Goal: Task Accomplishment & Management: Manage account settings

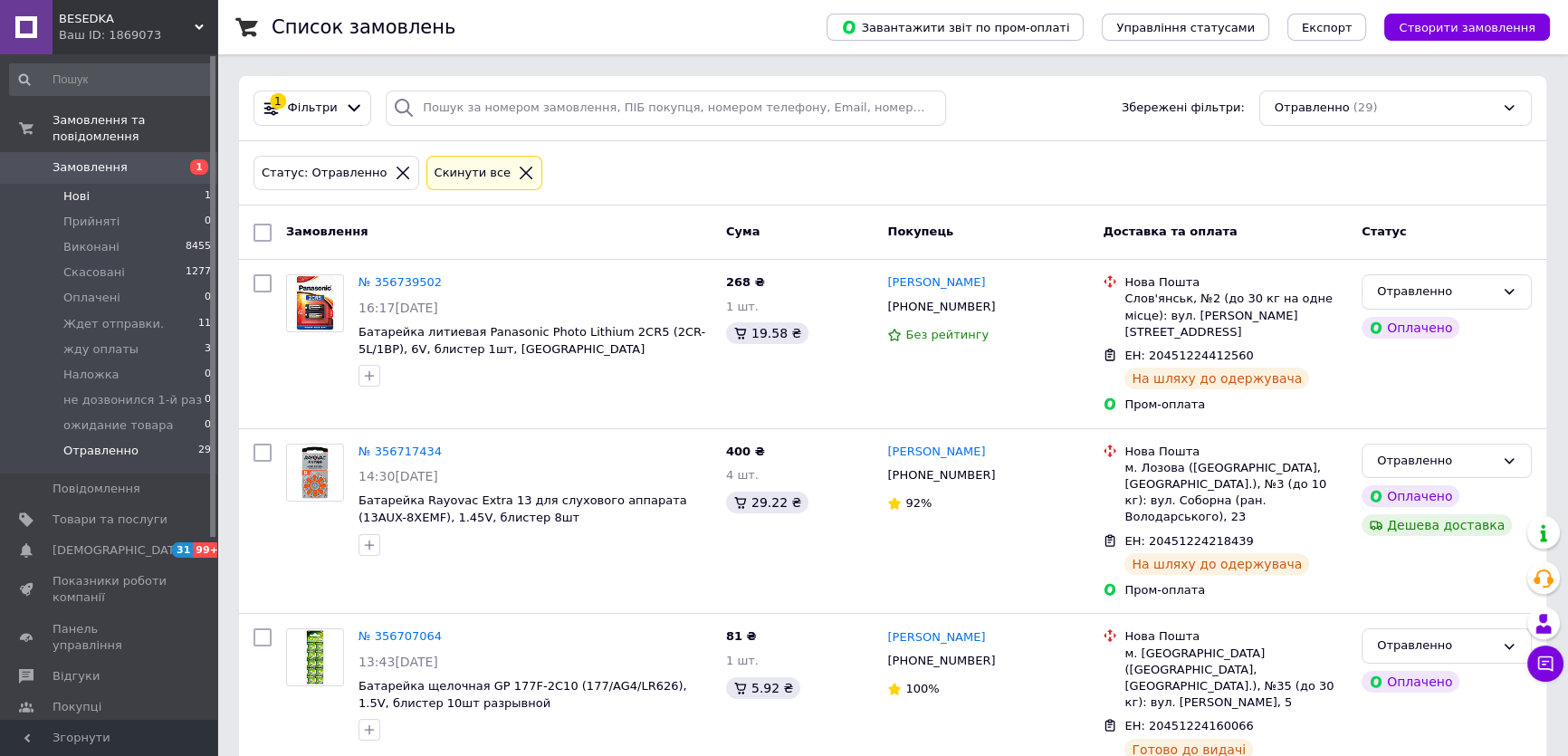
click at [70, 188] on span "Нові" at bounding box center [76, 195] width 26 height 16
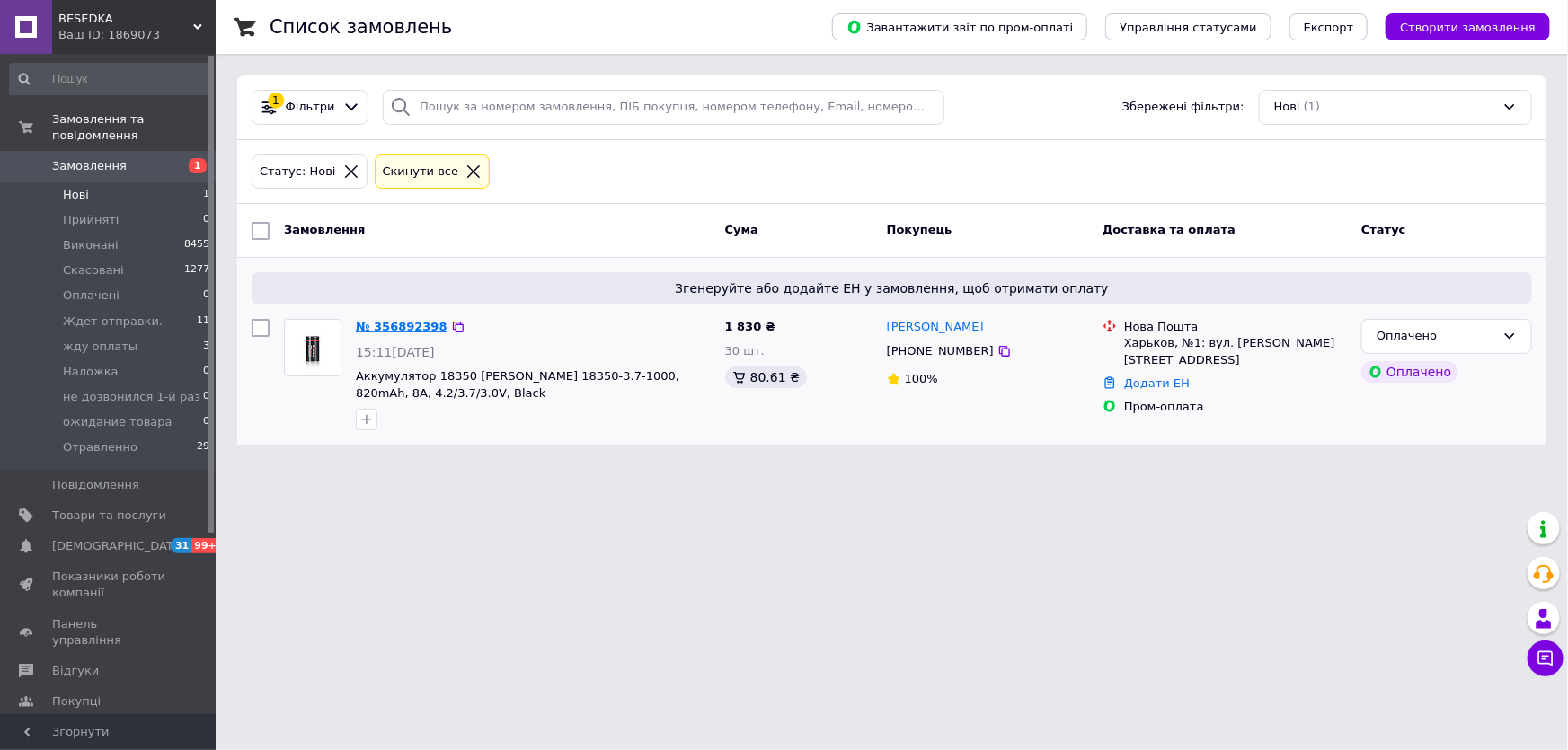
click at [386, 327] on link "№ 356892398" at bounding box center [402, 326] width 91 height 13
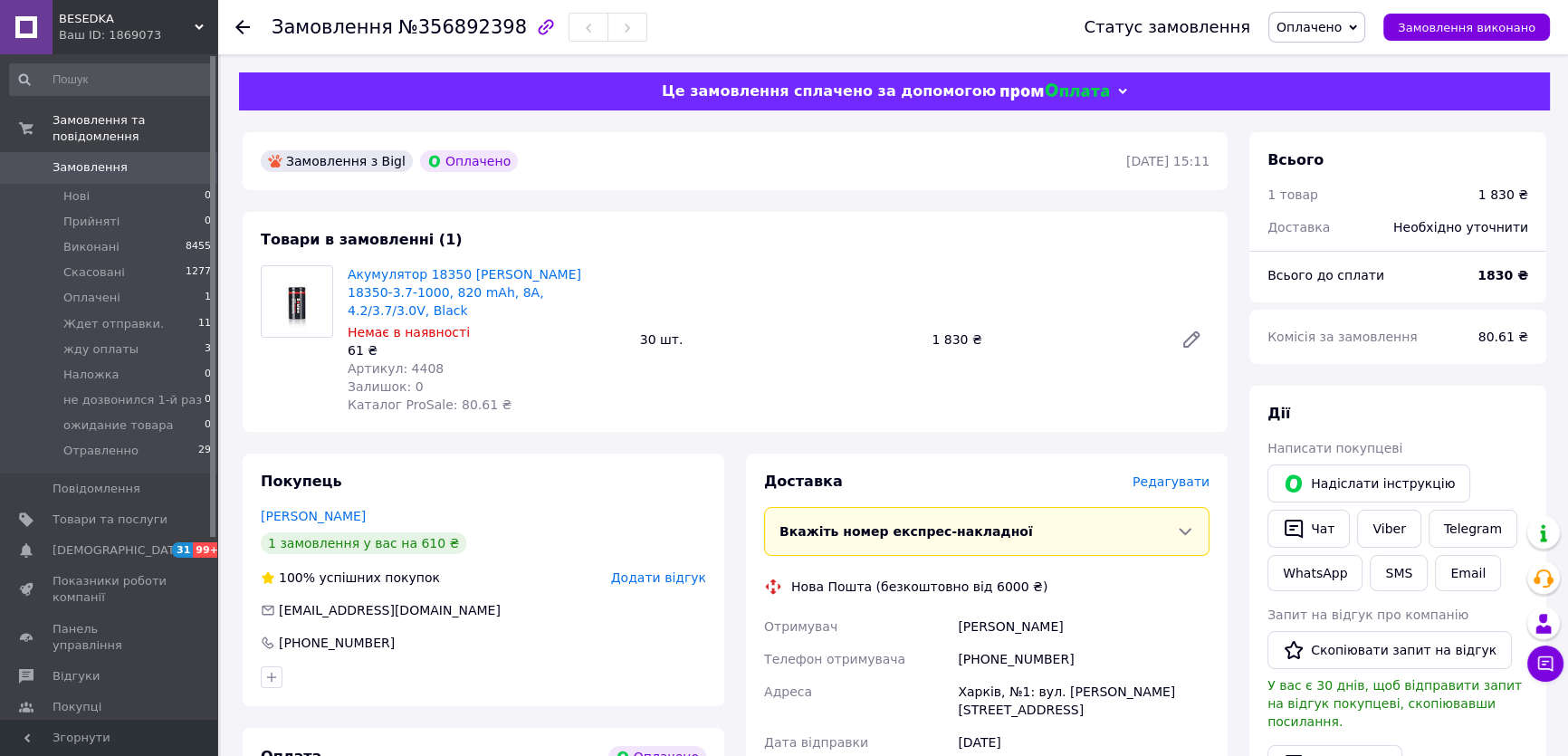
click at [1168, 474] on span "Редагувати" at bounding box center [1172, 481] width 77 height 14
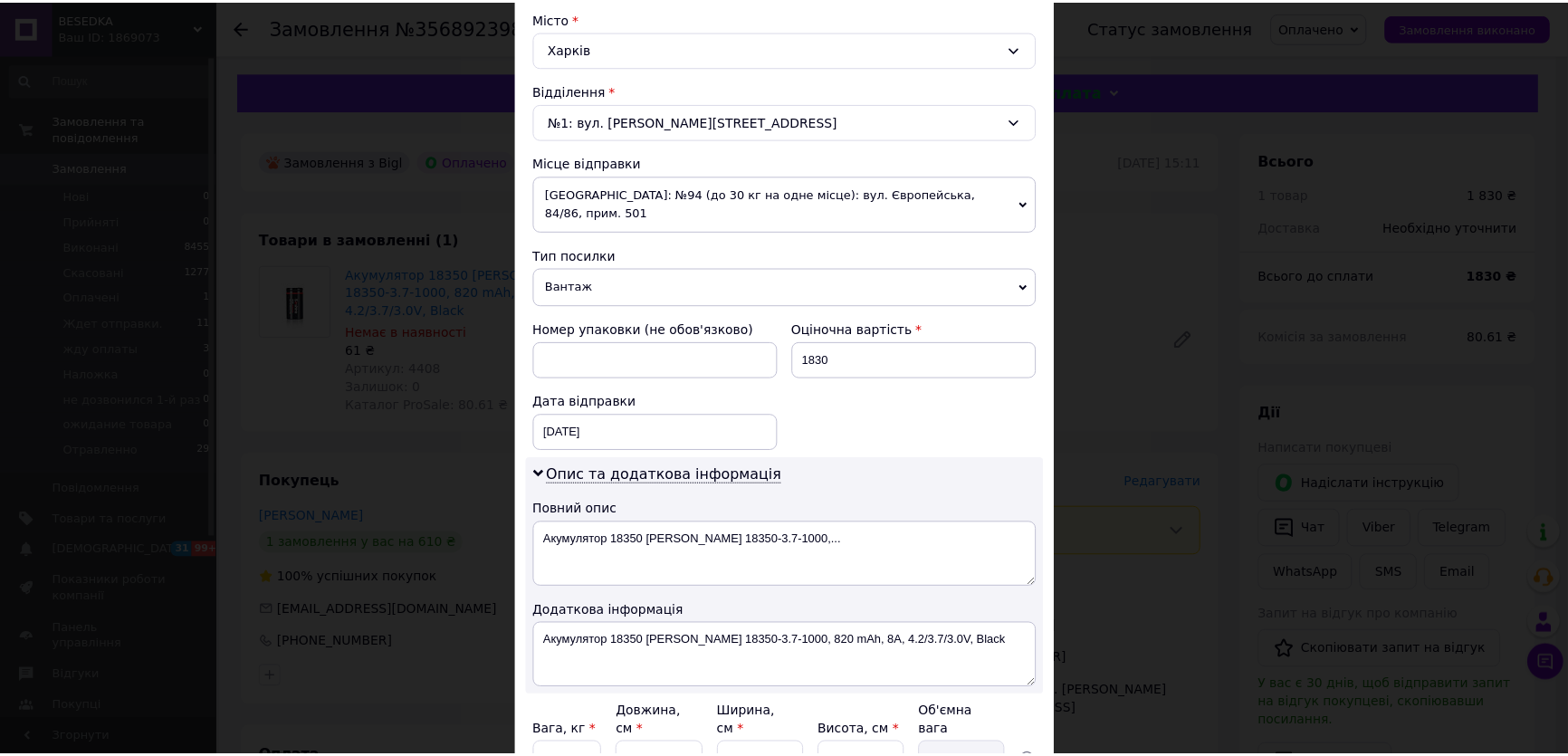
scroll to position [645, 0]
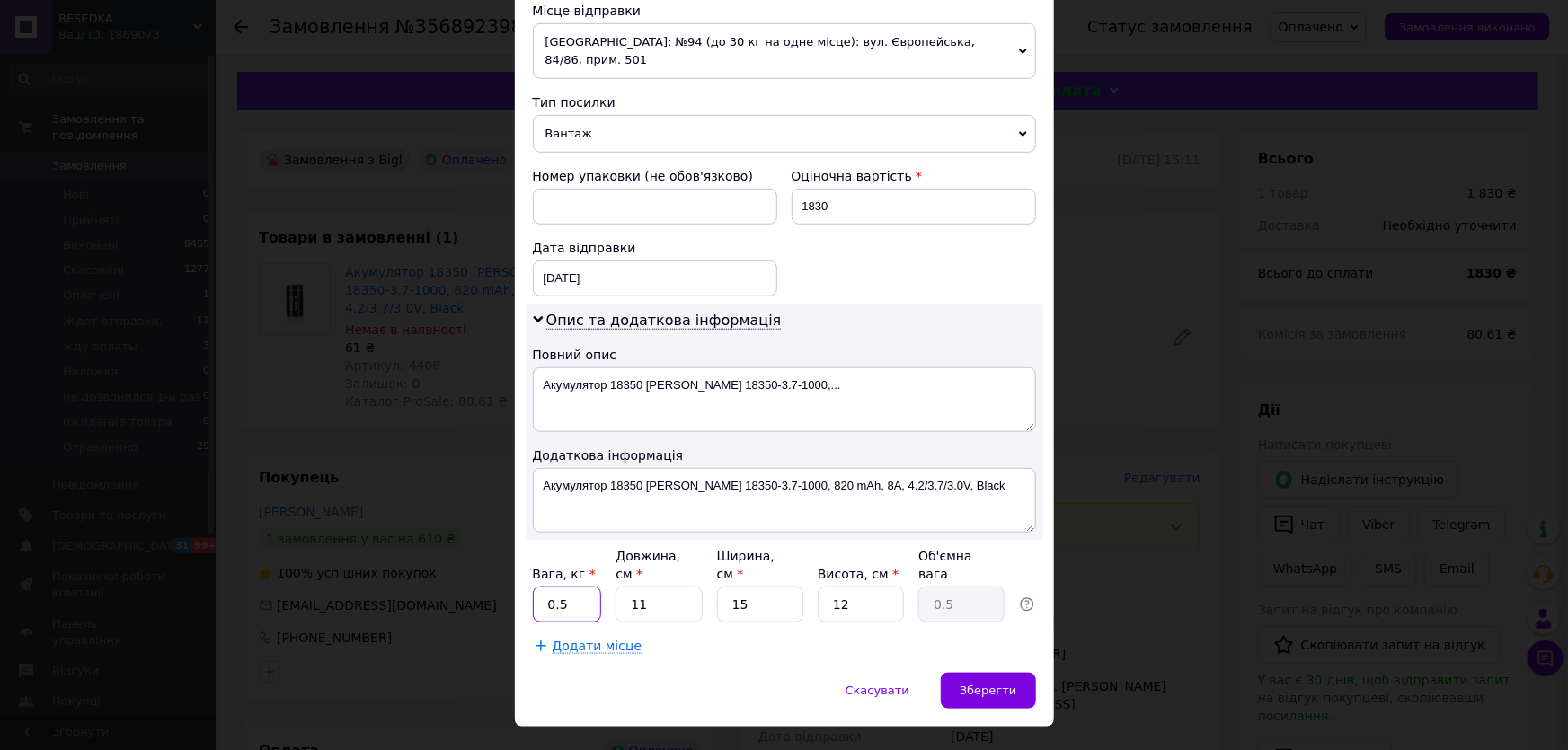
click at [591, 586] on input "0.5" at bounding box center [568, 604] width 69 height 36
type input "0.8"
click at [763, 622] on div "Спосіб доставки Нова Пошта (безкоштовно від 6000 ₴) Платник Отримувач Відправни…" at bounding box center [784, 75] width 539 height 1195
click at [989, 683] on span "Зберегти" at bounding box center [987, 689] width 57 height 13
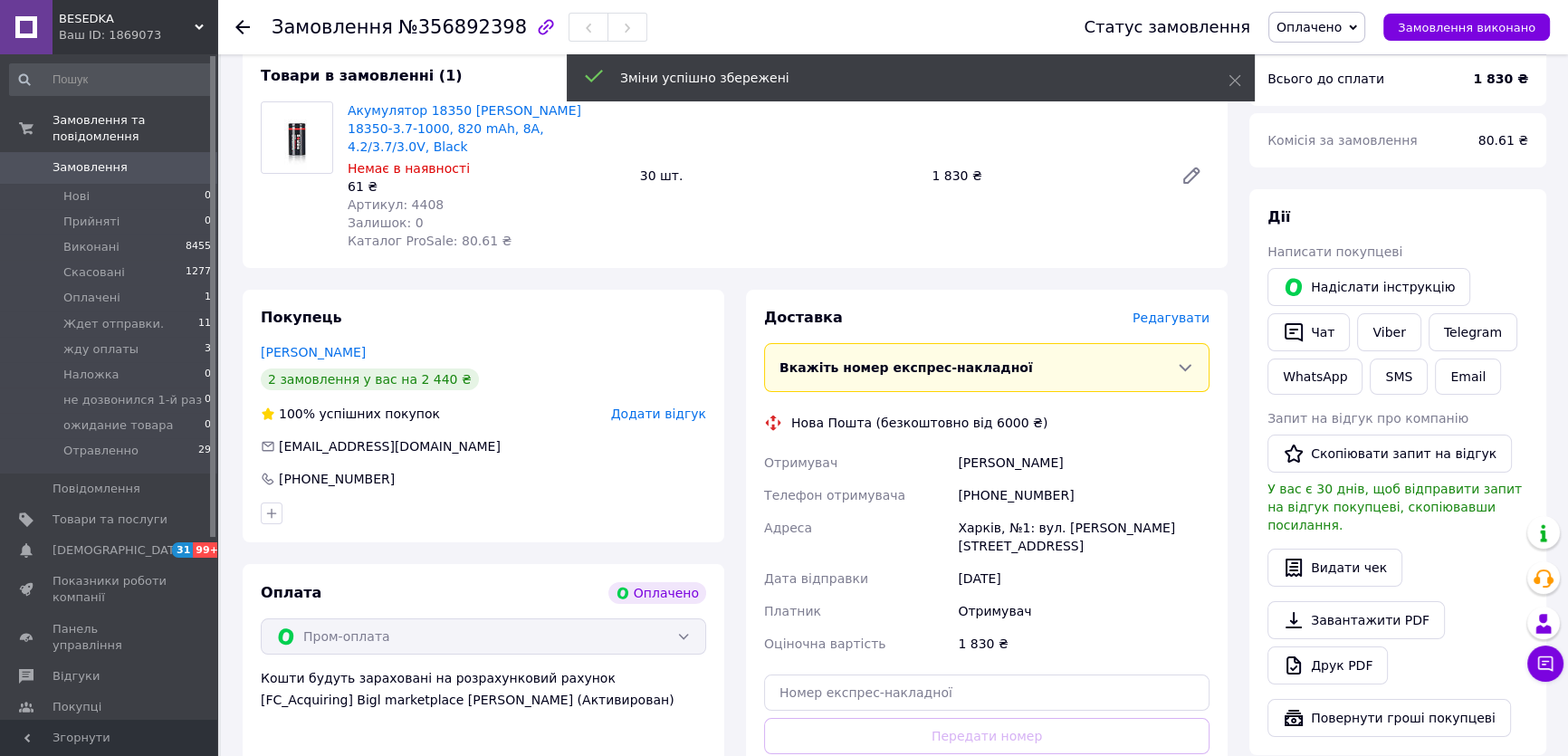
scroll to position [246, 0]
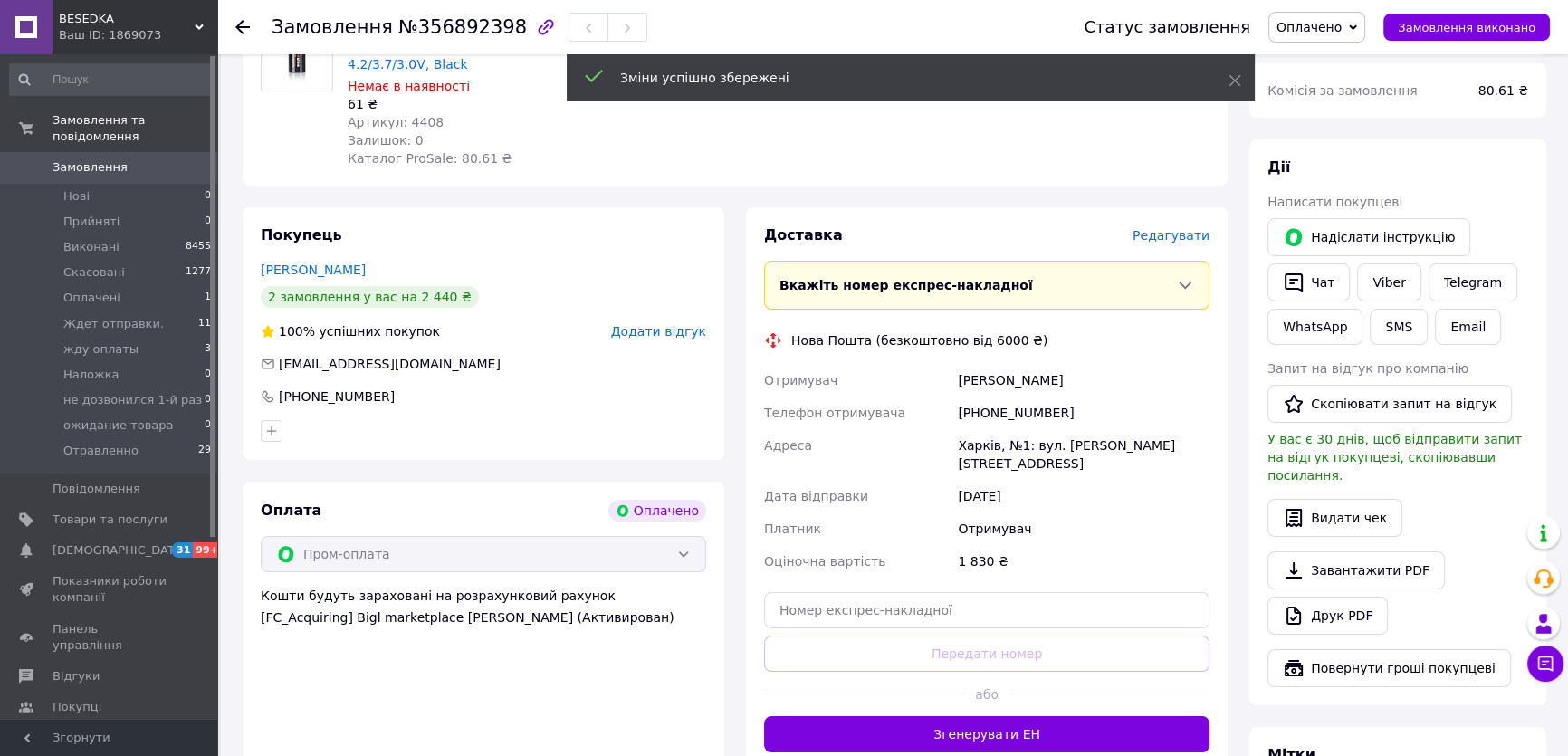
drag, startPoint x: 978, startPoint y: 691, endPoint x: 947, endPoint y: 684, distance: 31.8
click at [977, 716] on button "Згенерувати ЕН" at bounding box center [986, 733] width 445 height 37
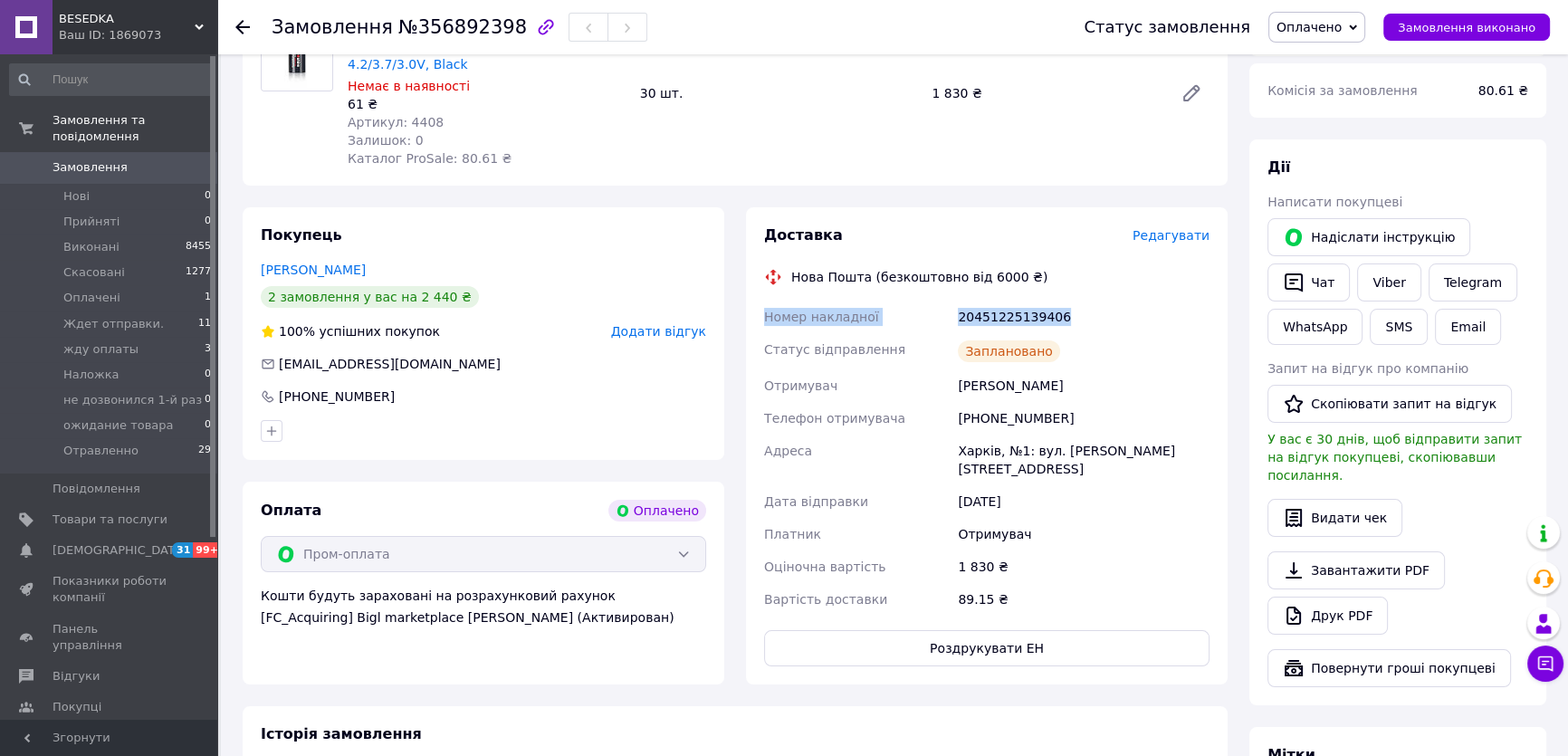
drag, startPoint x: 762, startPoint y: 301, endPoint x: 1103, endPoint y: 288, distance: 341.2
click at [1103, 301] on div "Номер накладної 20451225139406 Статус відправлення Заплановано Отримувач Семків…" at bounding box center [987, 457] width 453 height 315
copy div "Номер накладної 20451225139406"
click at [1329, 34] on span "Оплачено" at bounding box center [1309, 26] width 65 height 14
click at [1360, 137] on li "Ждет отправки." at bounding box center [1347, 145] width 157 height 27
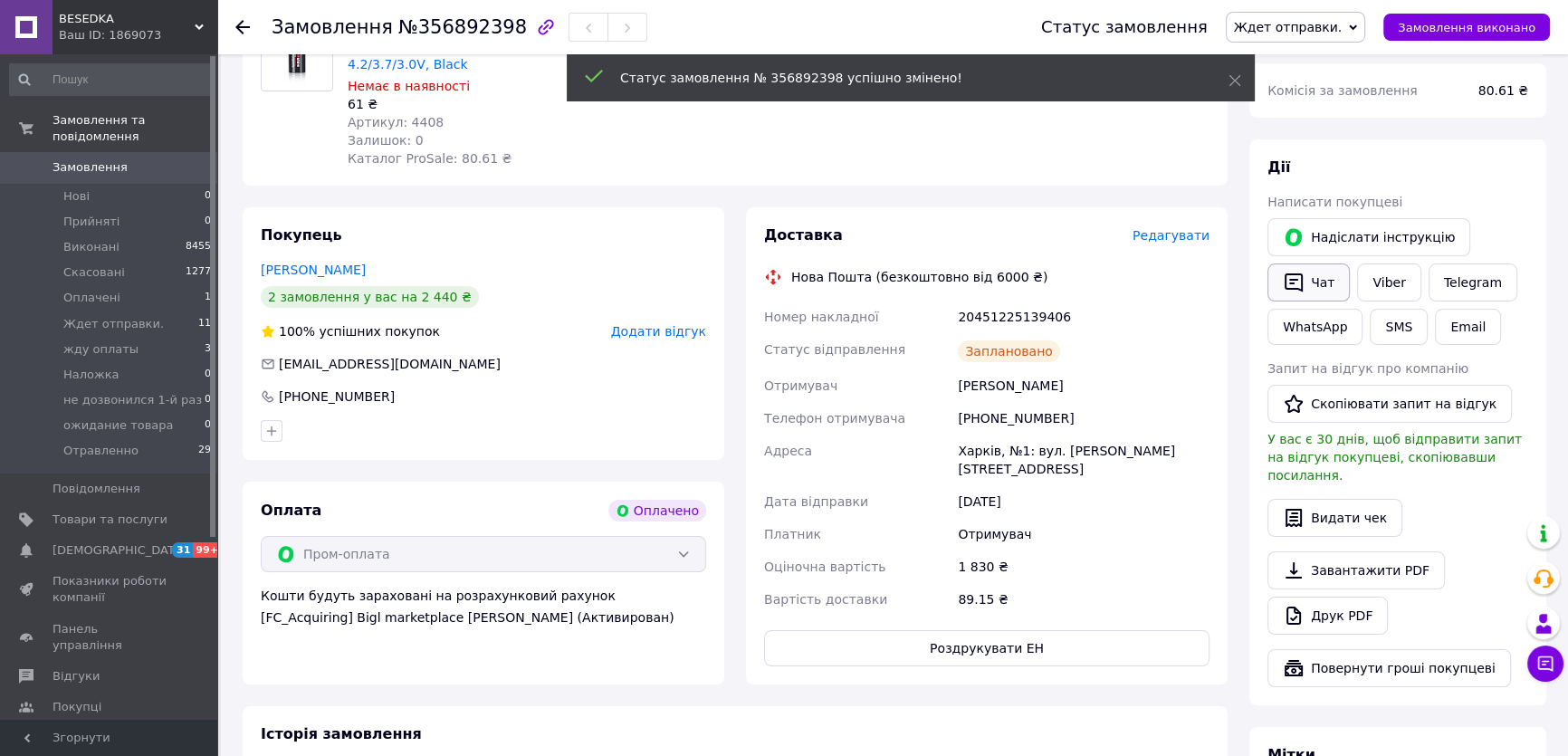
click at [1316, 280] on button "Чат" at bounding box center [1309, 282] width 83 height 38
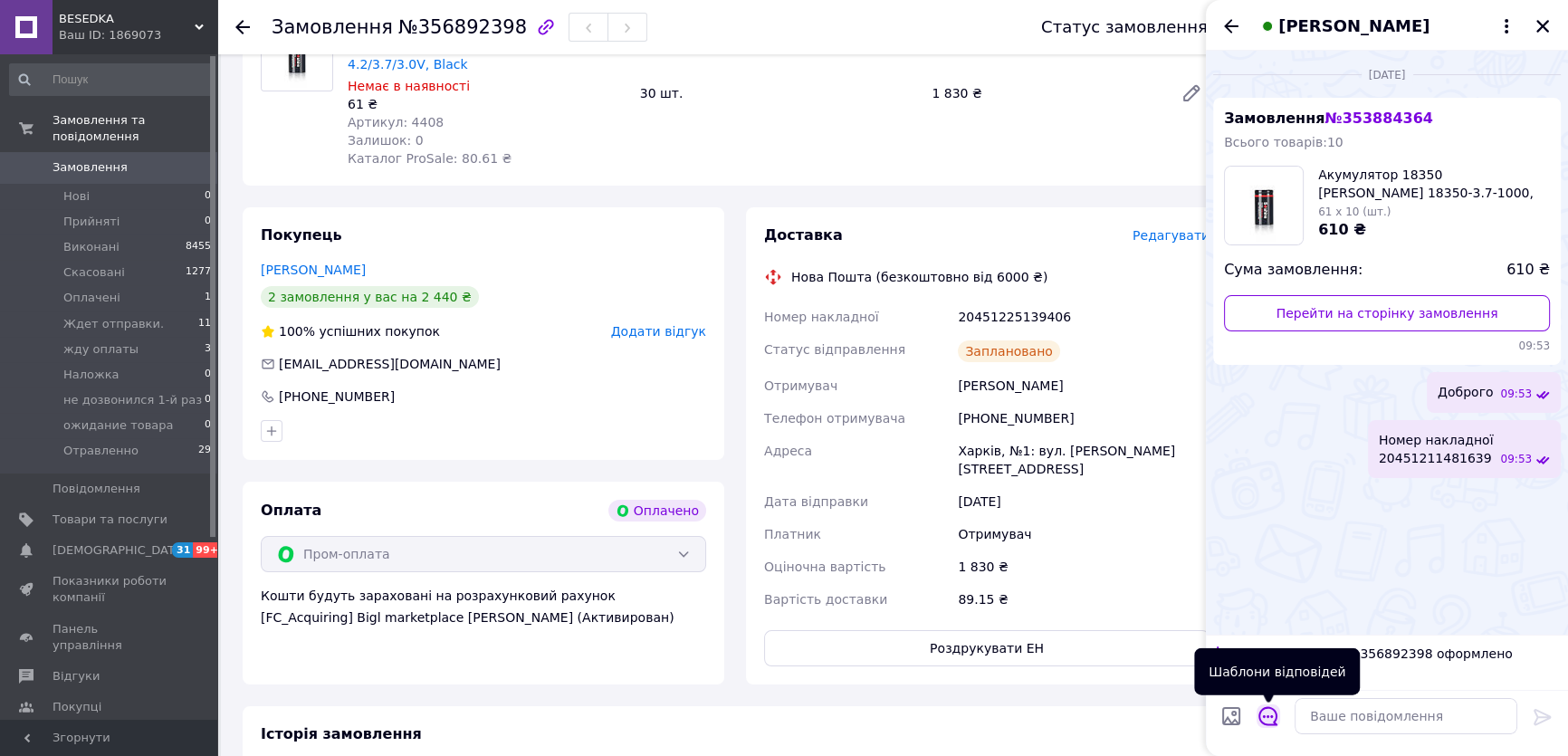
click at [1272, 718] on icon "Відкрити шаблони відповідей" at bounding box center [1268, 716] width 20 height 20
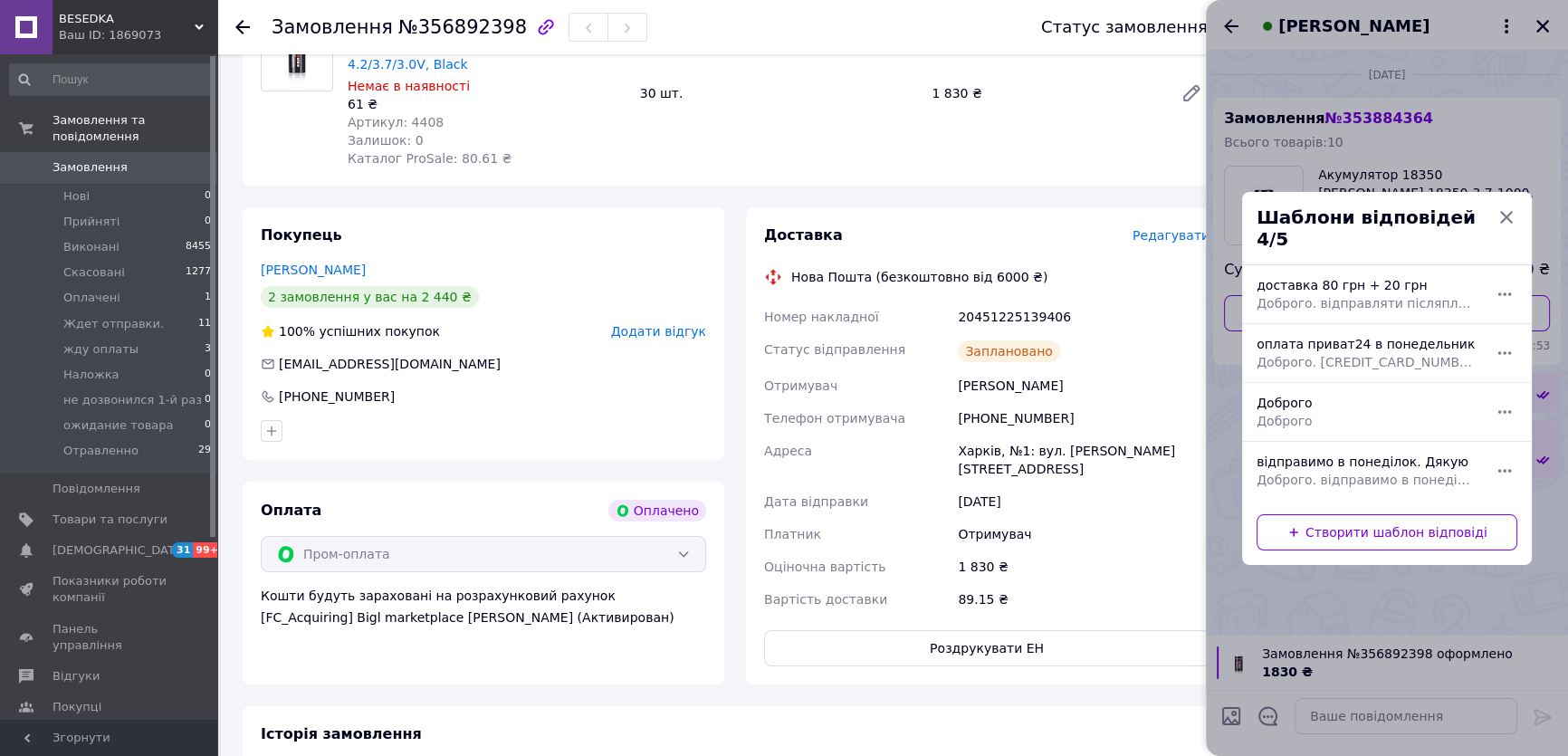
click at [1359, 398] on div "Доброго Доброго" at bounding box center [1367, 412] width 236 height 51
type textarea "Доброго"
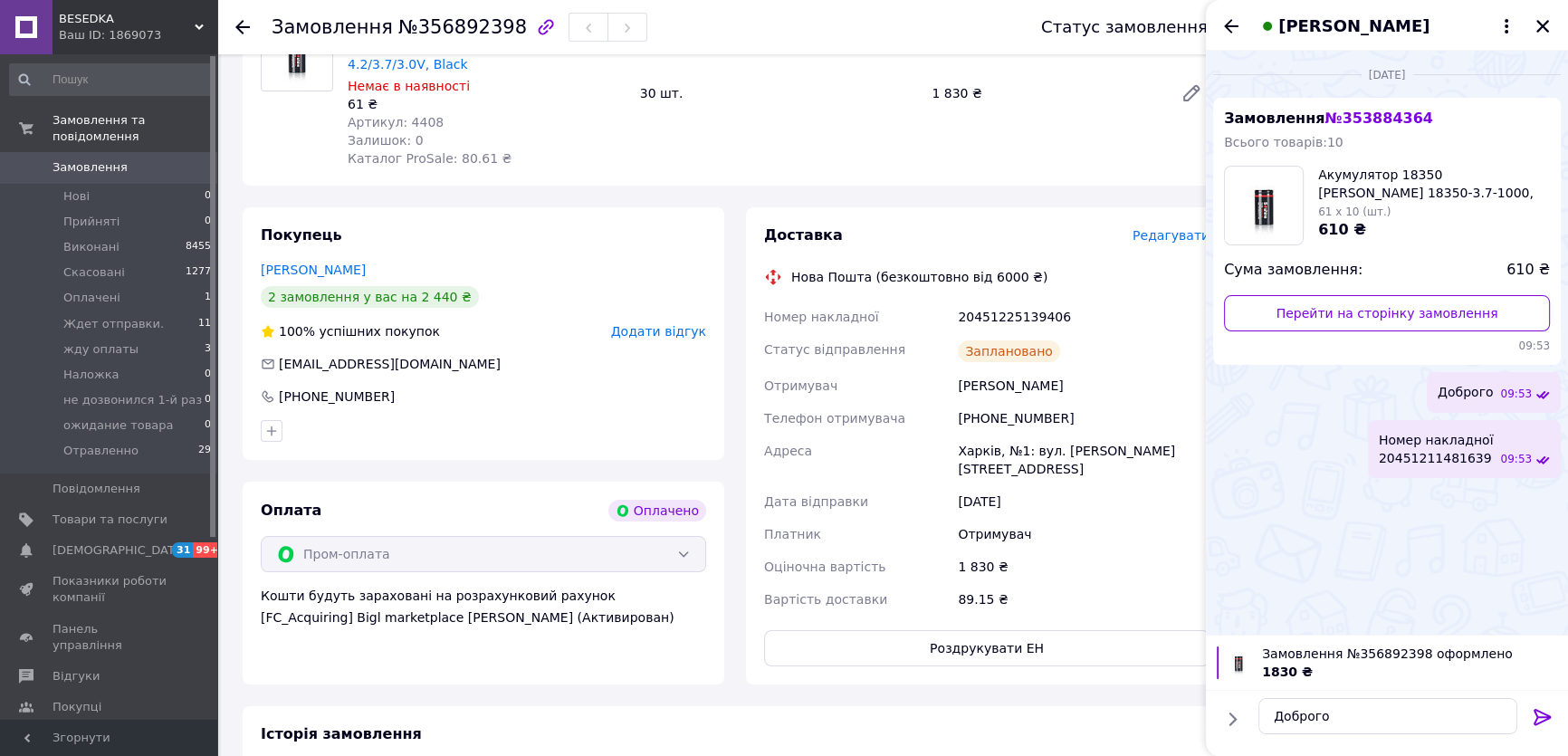
drag, startPoint x: 1540, startPoint y: 713, endPoint x: 1524, endPoint y: 720, distance: 17.5
click at [1540, 714] on icon at bounding box center [1543, 717] width 22 height 22
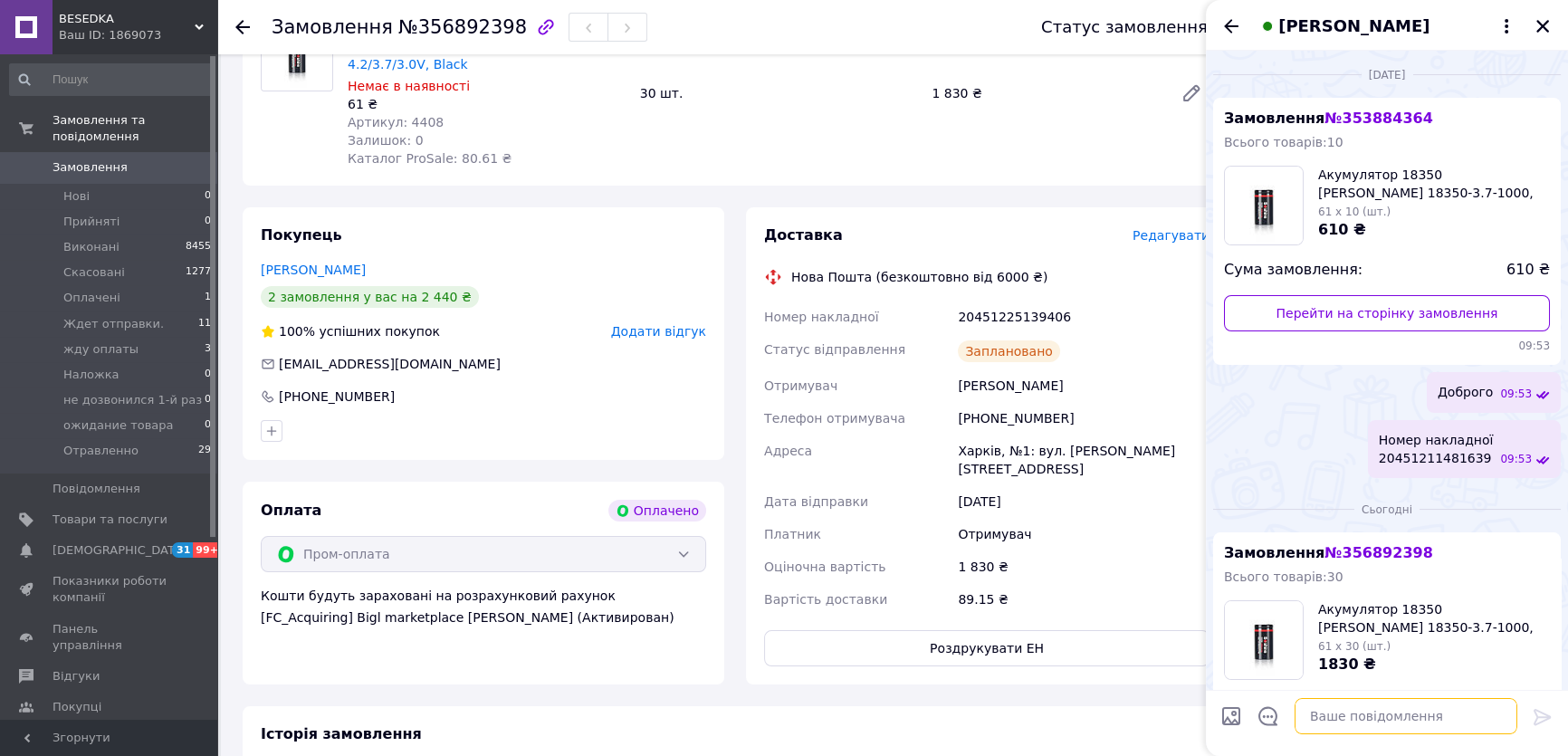
click at [1408, 719] on textarea at bounding box center [1405, 716] width 223 height 37
paste textarea "Номер накладної 20451225139406"
type textarea "Номер накладної 20451225139406"
click at [1542, 720] on icon at bounding box center [1543, 717] width 17 height 16
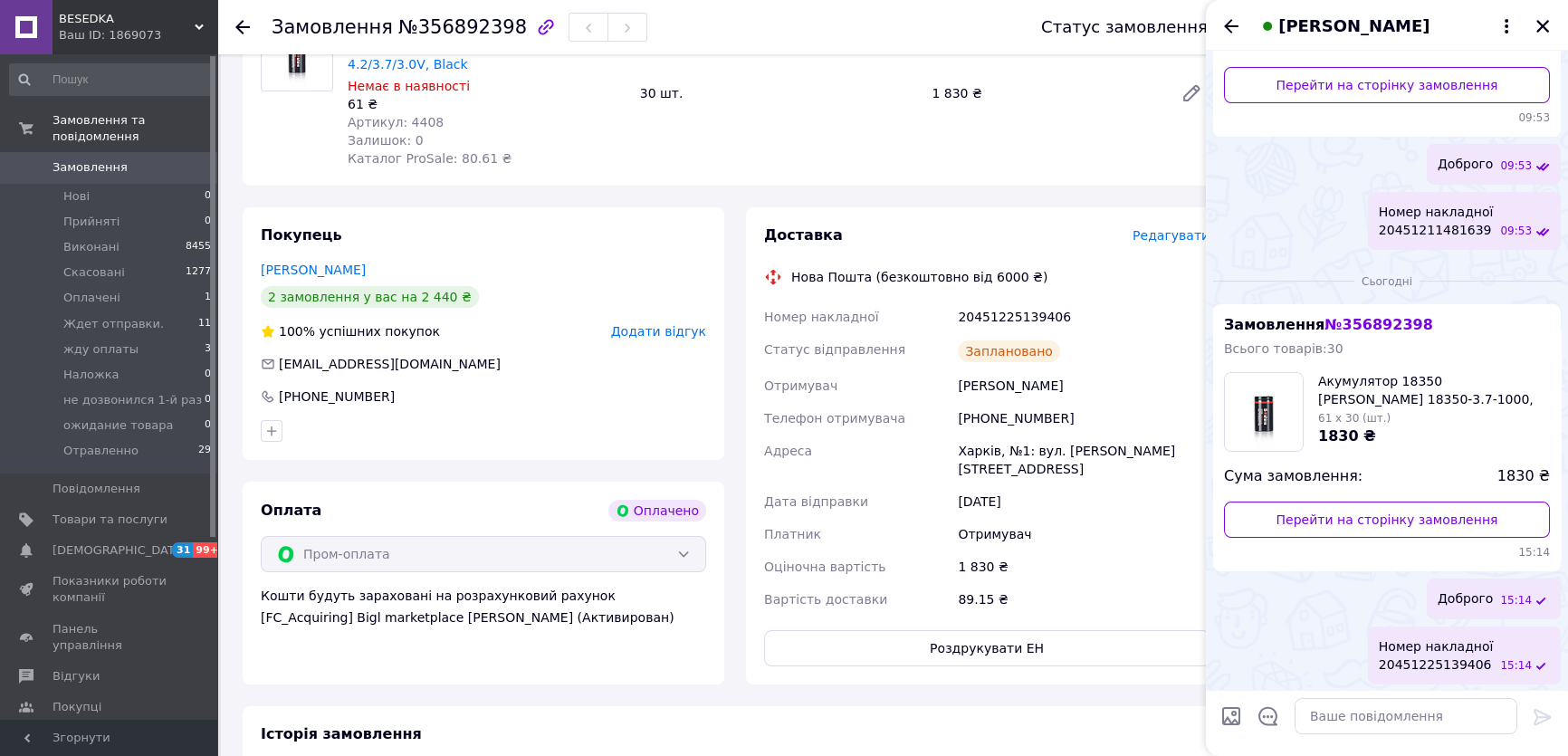
scroll to position [229, 0]
drag, startPoint x: 1539, startPoint y: 23, endPoint x: 1548, endPoint y: 67, distance: 44.9
click at [1539, 23] on icon "Закрити" at bounding box center [1542, 25] width 12 height 12
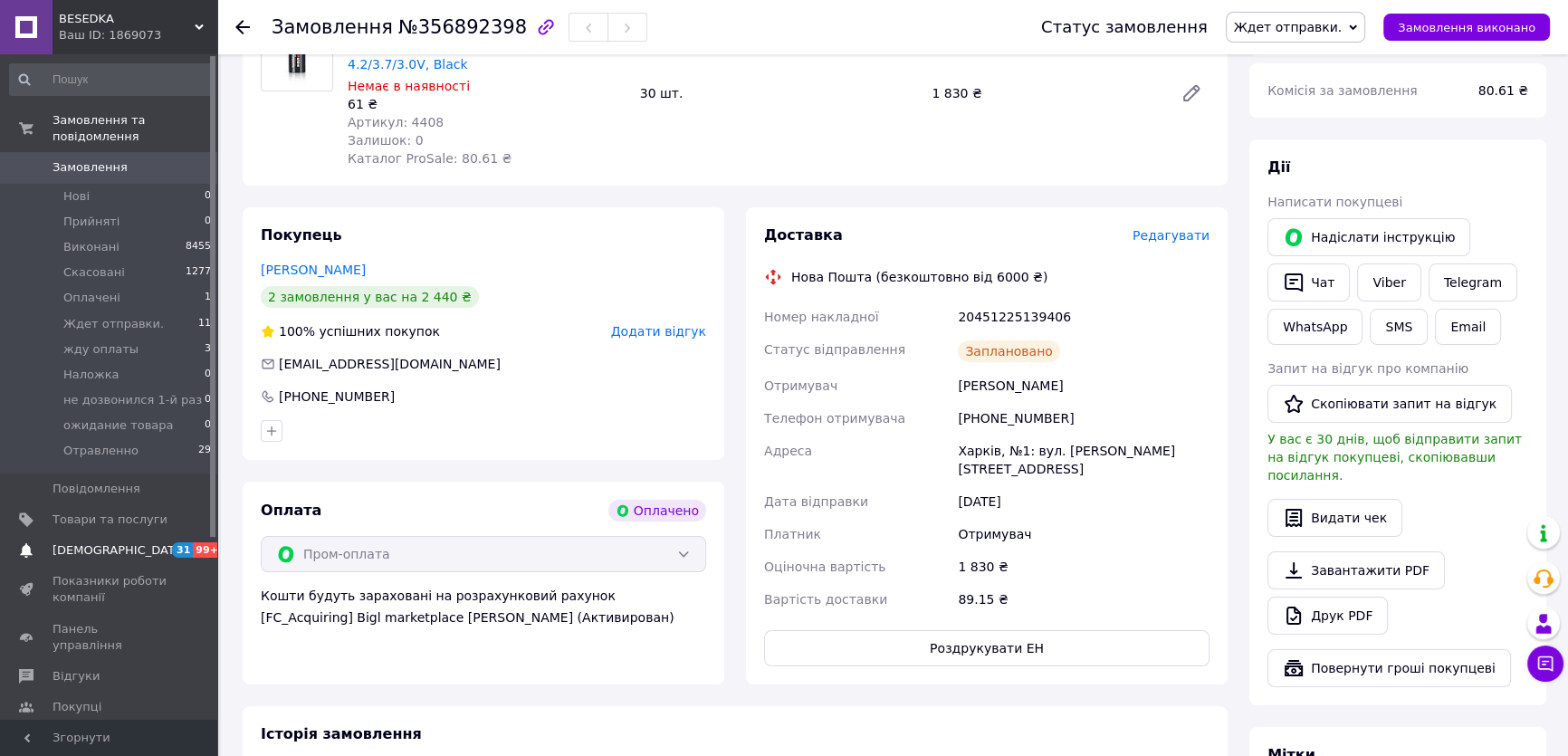
scroll to position [82, 0]
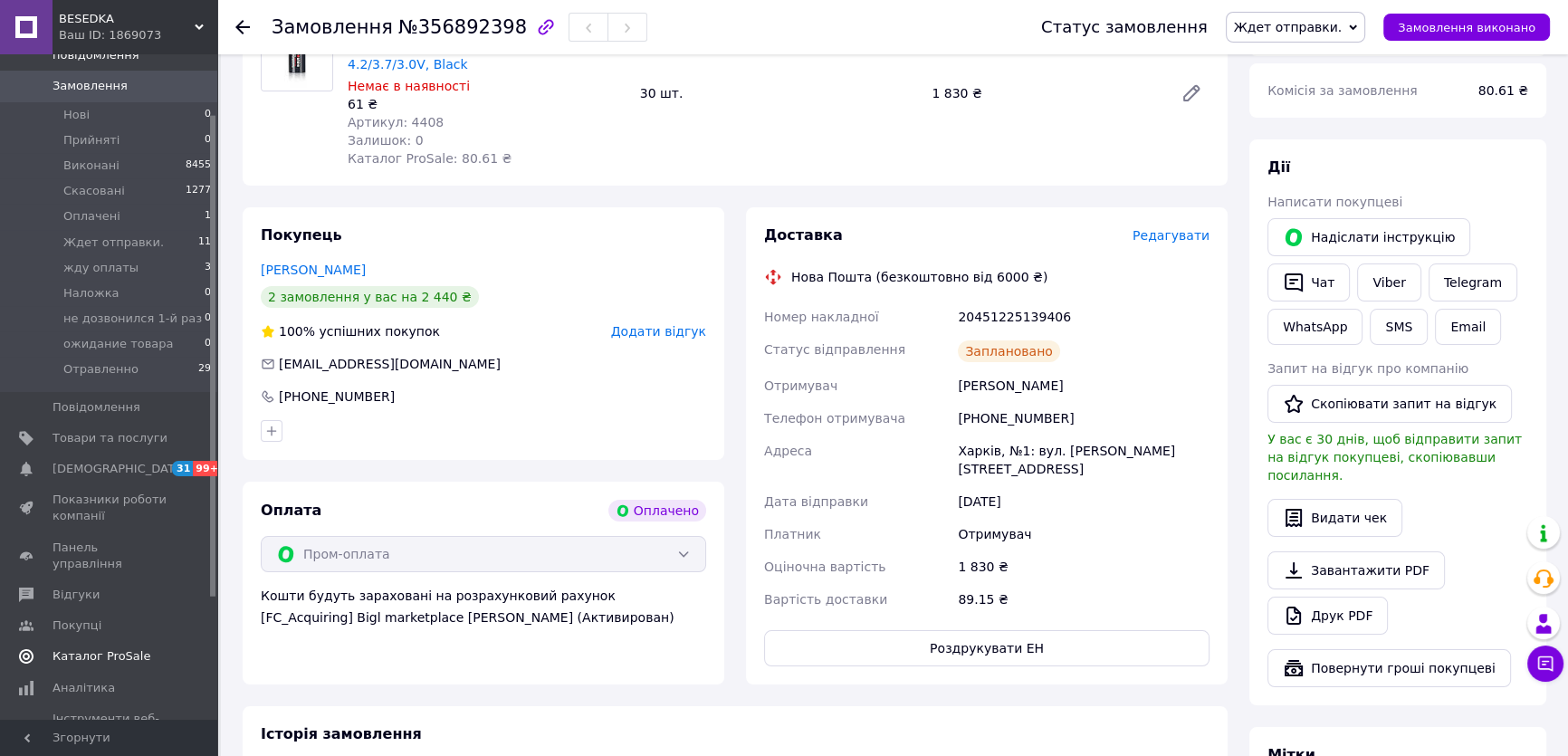
click at [81, 648] on span "Каталог ProSale" at bounding box center [101, 656] width 98 height 16
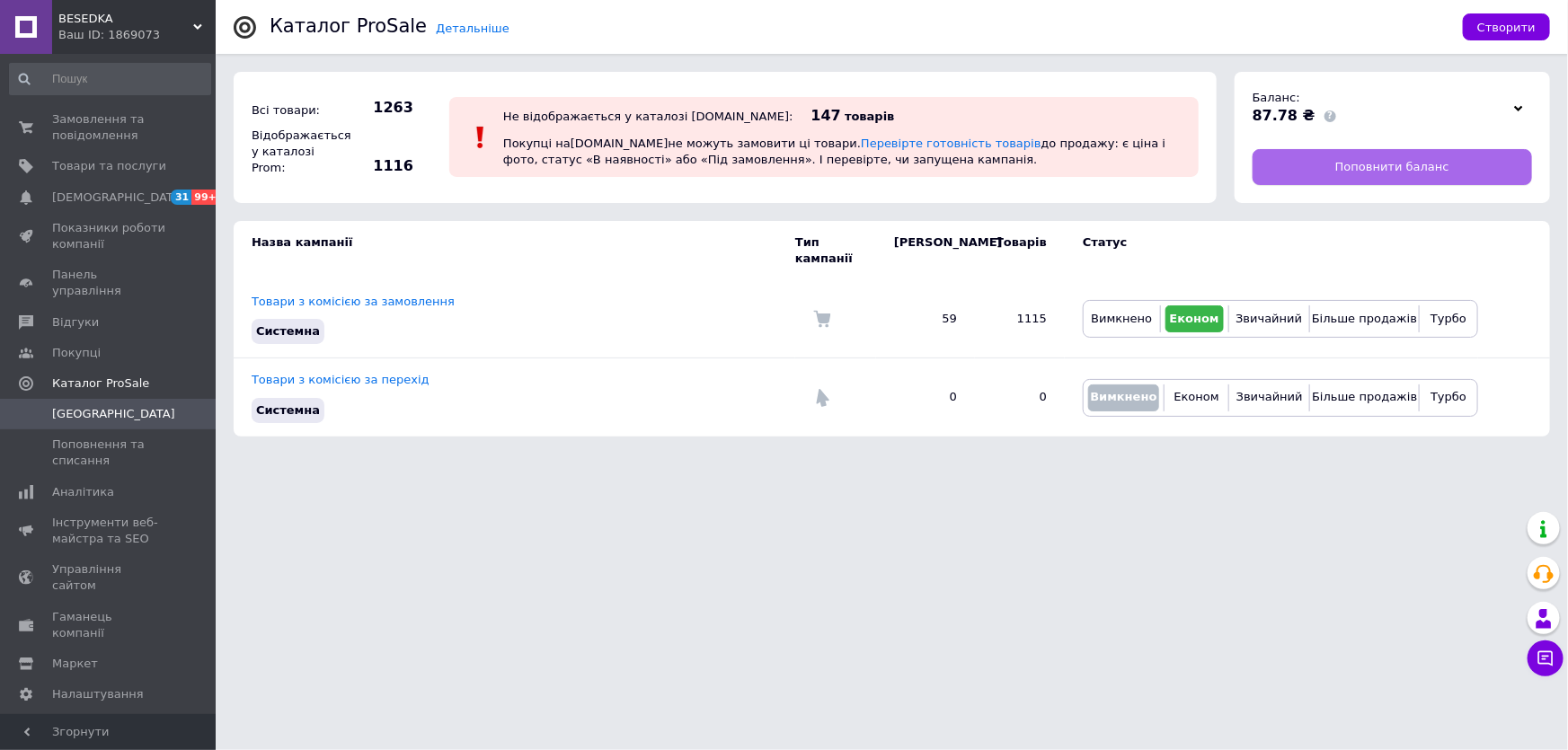
click at [1377, 164] on span "Поповнити баланс" at bounding box center [1392, 167] width 114 height 16
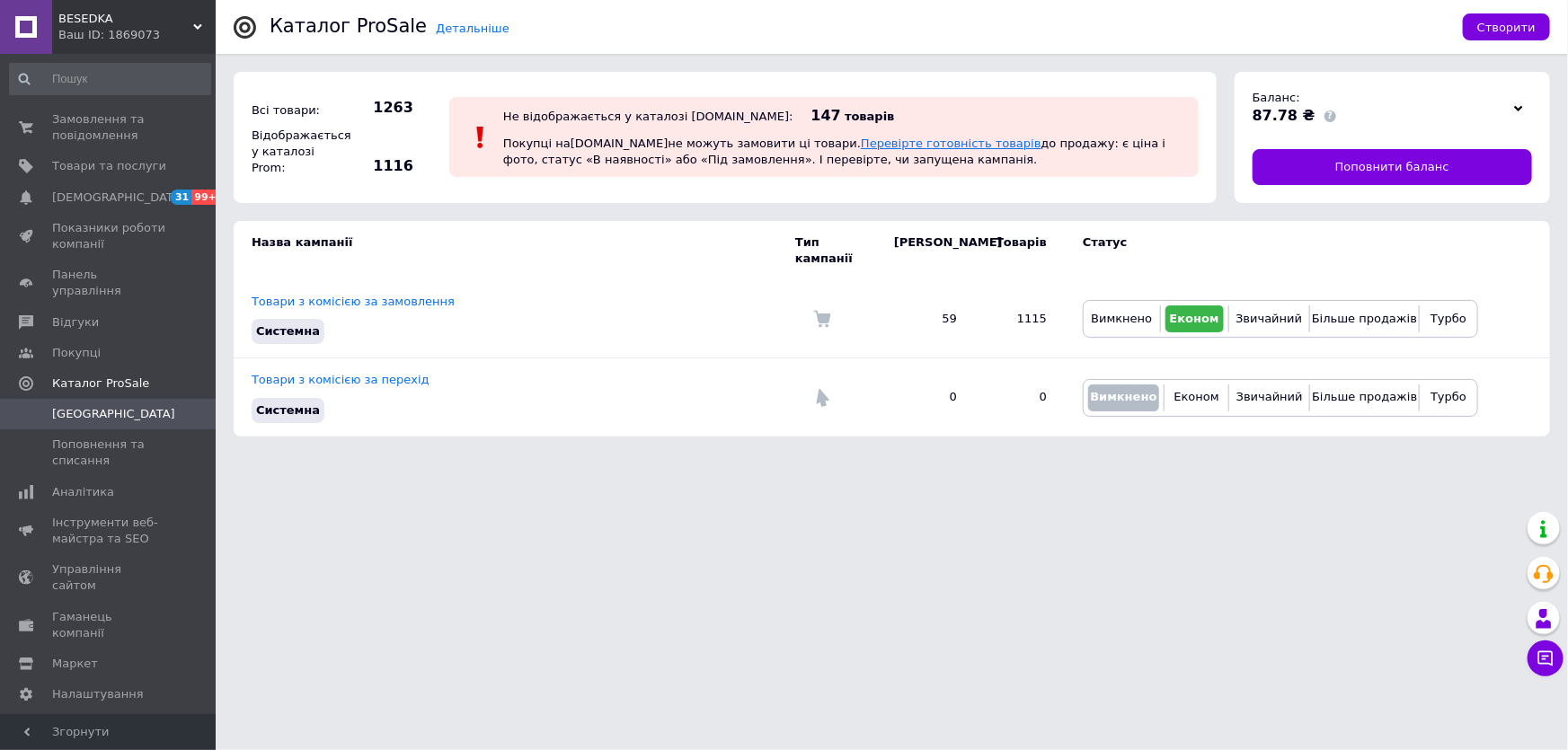
click at [860, 146] on link "Перевірте готовність товарів" at bounding box center [951, 143] width 181 height 13
